Goal: Task Accomplishment & Management: Manage account settings

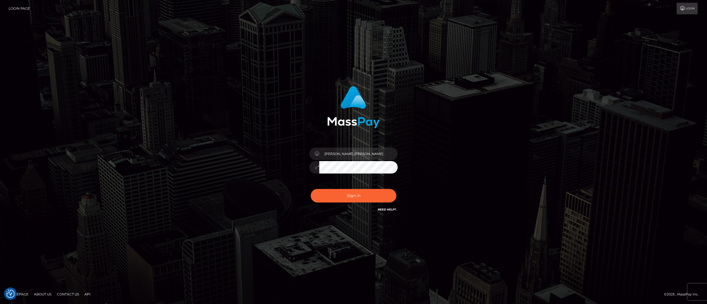
click at [321, 200] on button "Sign in" at bounding box center [354, 196] width 86 height 14
type input "[PERSON_NAME].[PERSON_NAME]"
click at [324, 196] on button "Sign in" at bounding box center [354, 196] width 86 height 14
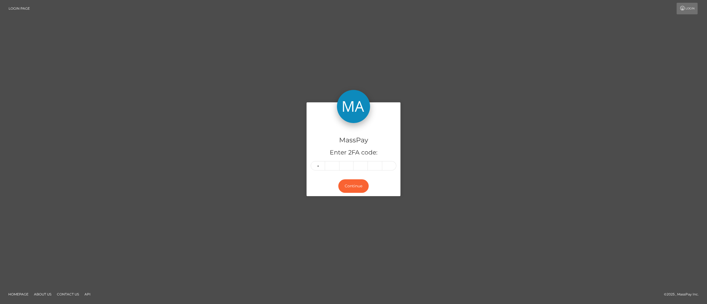
type input "6"
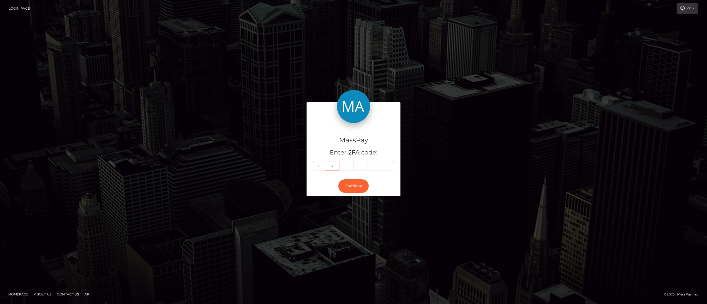
type input "3"
type input "2"
type input "3"
